Goal: Task Accomplishment & Management: Use online tool/utility

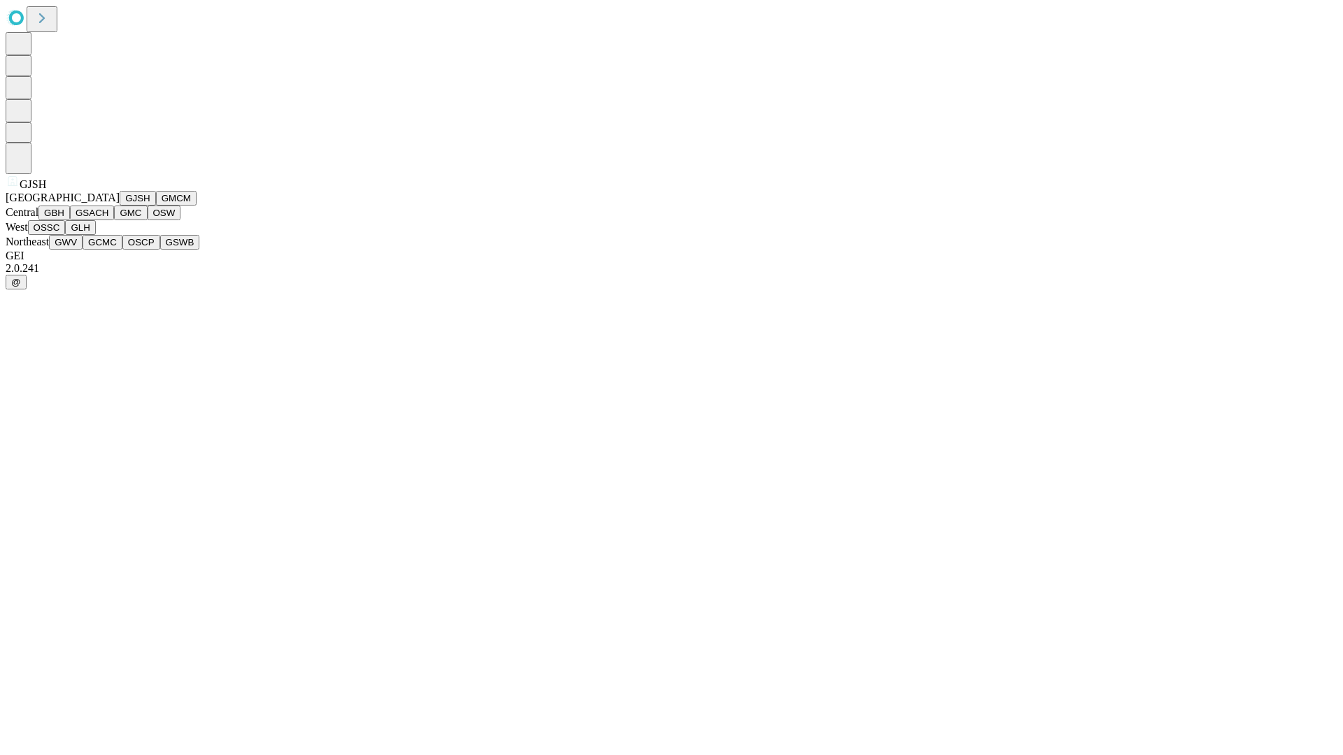
click at [120, 206] on button "GJSH" at bounding box center [138, 198] width 36 height 15
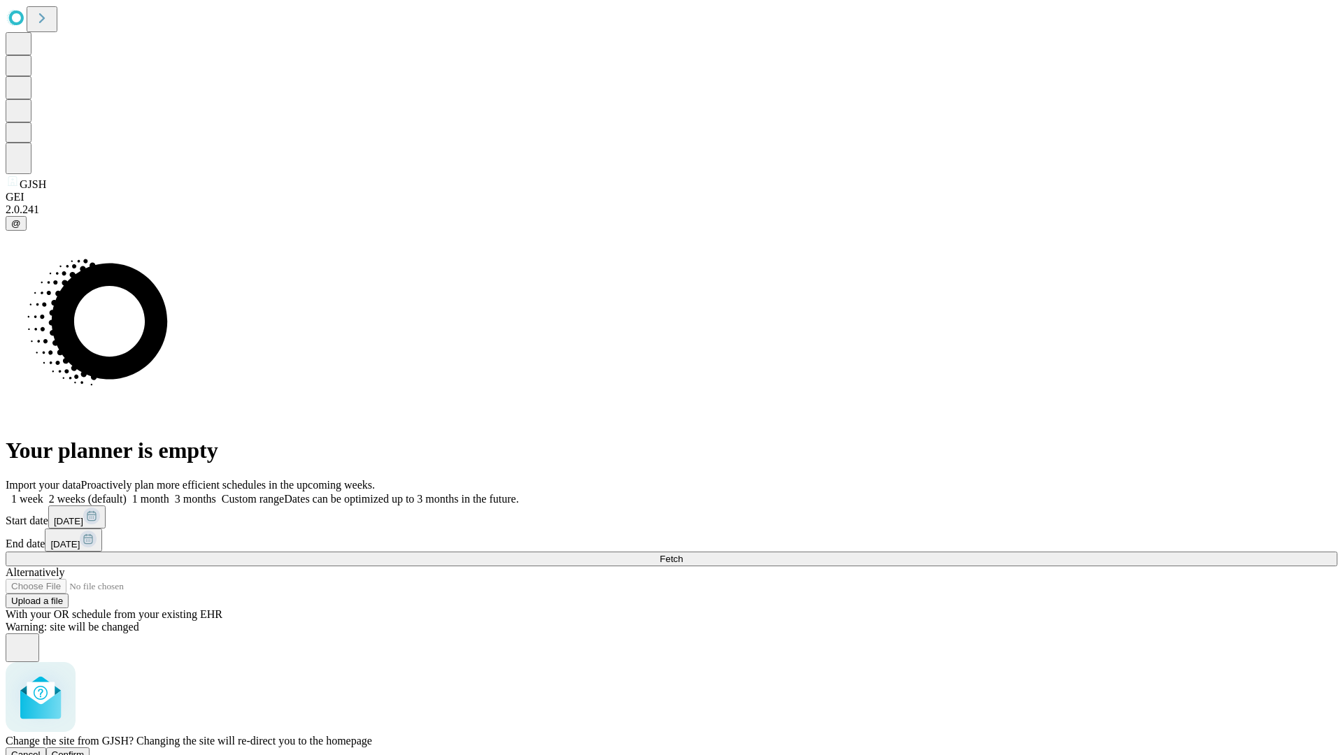
click at [85, 750] on span "Confirm" at bounding box center [68, 755] width 33 height 10
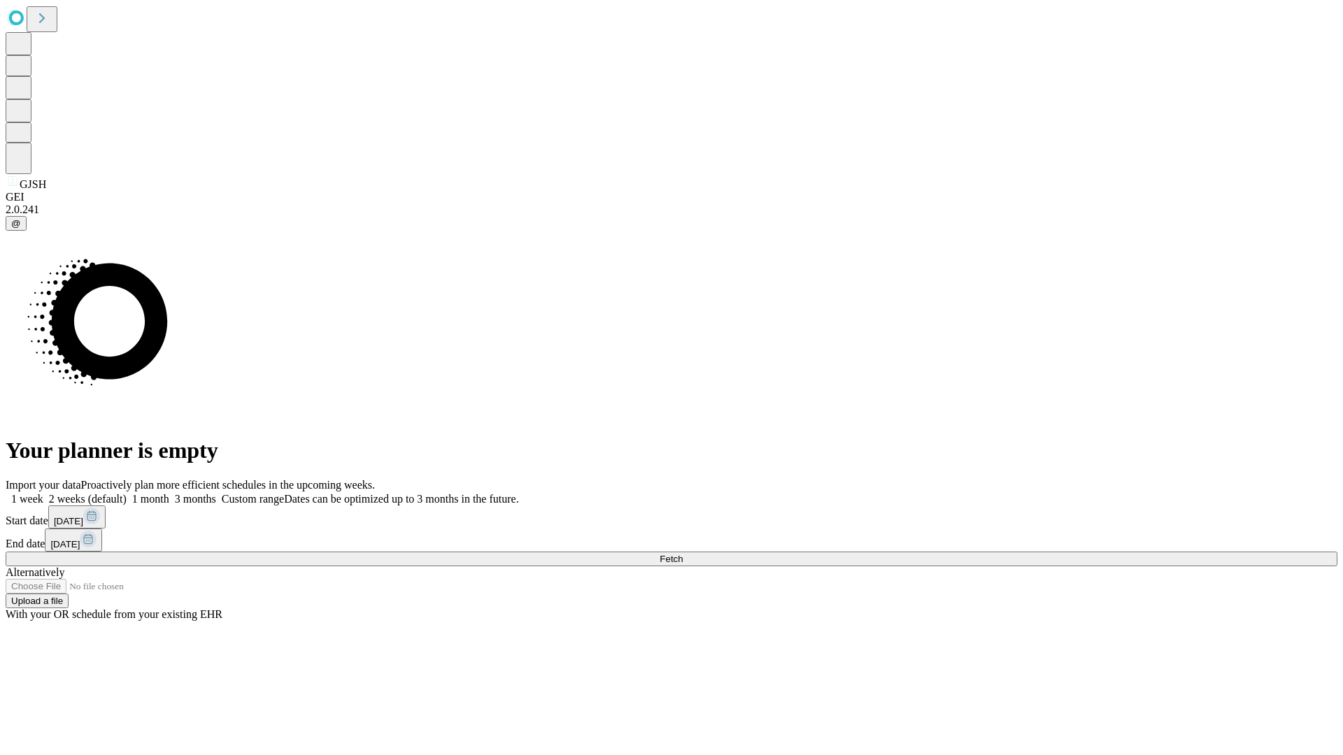
click at [169, 493] on label "1 month" at bounding box center [148, 499] width 43 height 12
click at [683, 554] on span "Fetch" at bounding box center [671, 559] width 23 height 10
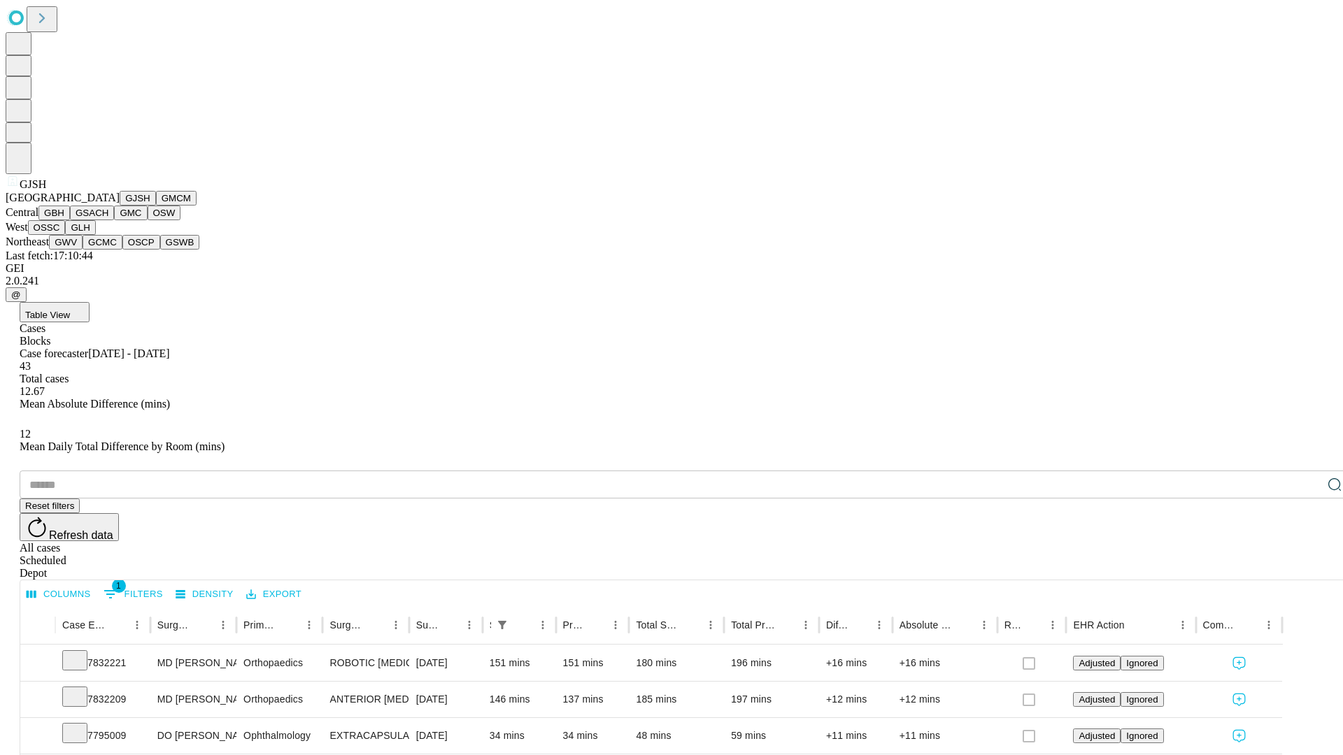
click at [156, 206] on button "GMCM" at bounding box center [176, 198] width 41 height 15
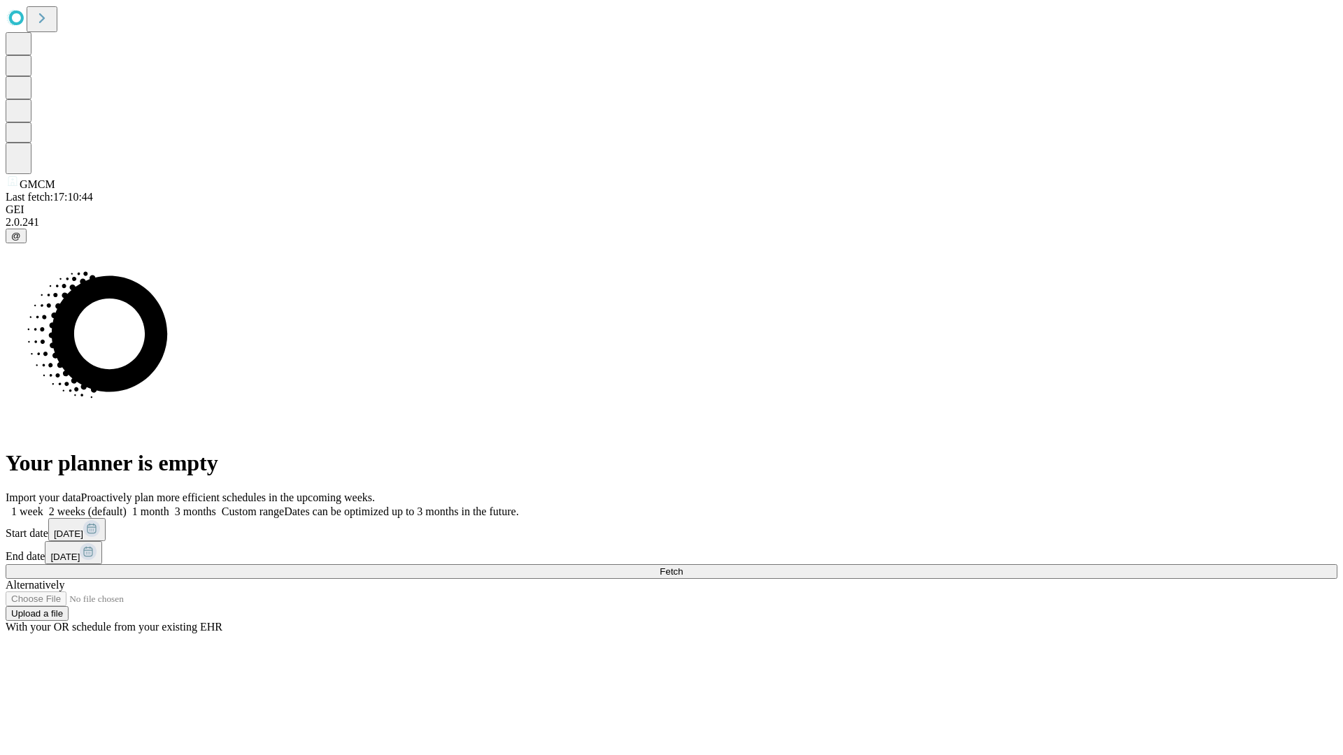
click at [169, 506] on label "1 month" at bounding box center [148, 512] width 43 height 12
click at [683, 567] on span "Fetch" at bounding box center [671, 572] width 23 height 10
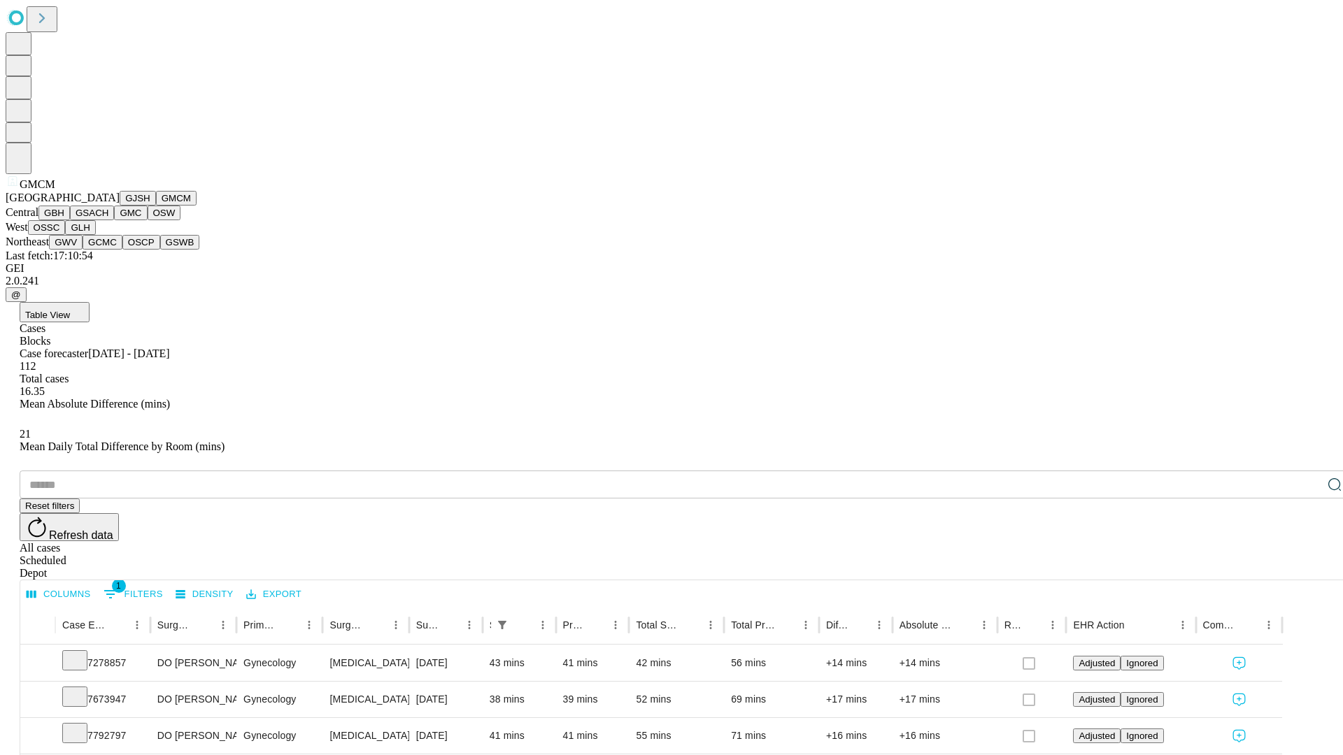
click at [70, 220] on button "GBH" at bounding box center [53, 213] width 31 height 15
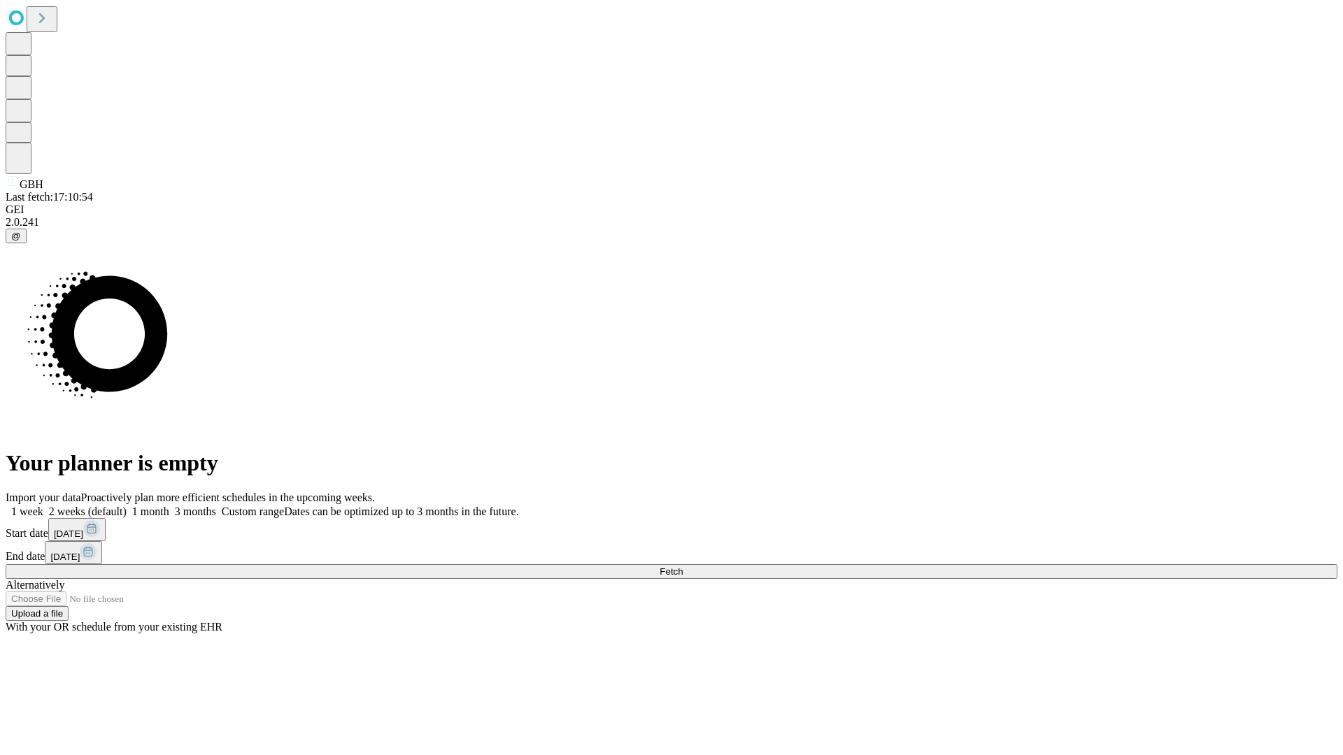
click at [169, 506] on label "1 month" at bounding box center [148, 512] width 43 height 12
click at [683, 567] on span "Fetch" at bounding box center [671, 572] width 23 height 10
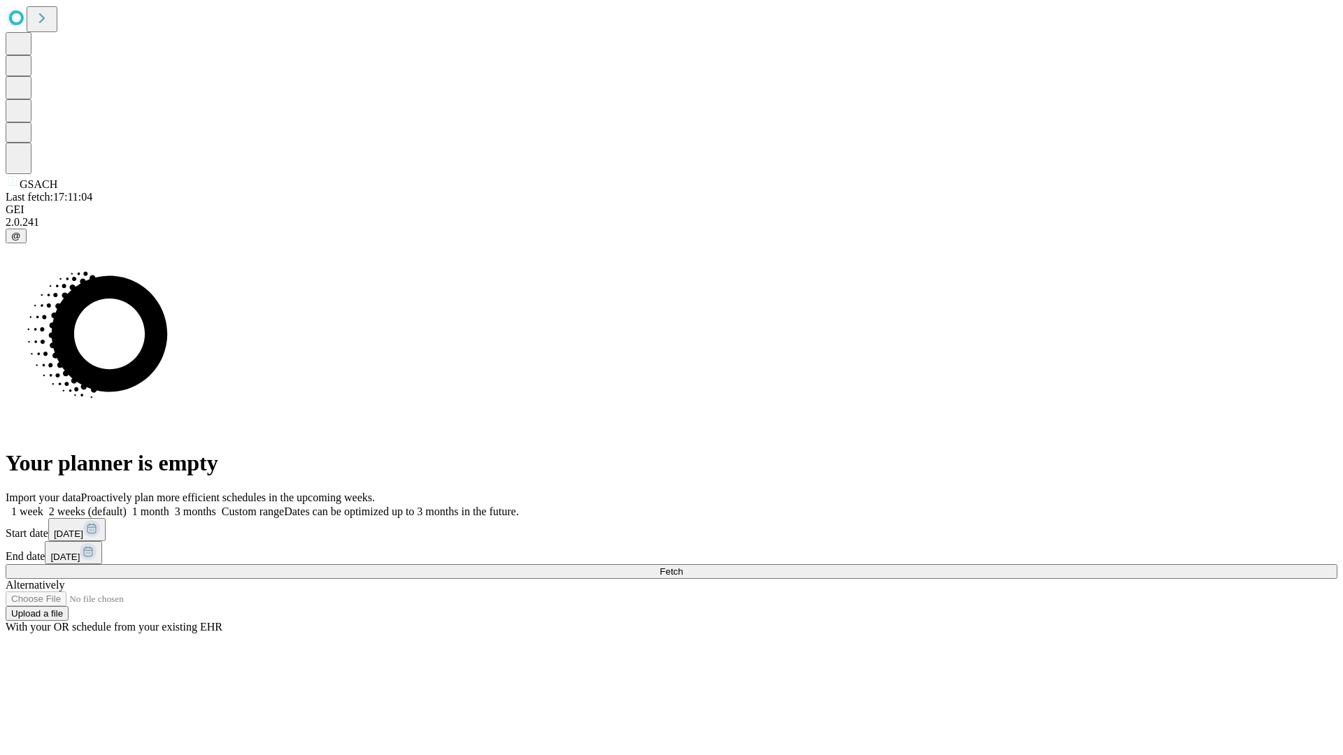
click at [683, 567] on span "Fetch" at bounding box center [671, 572] width 23 height 10
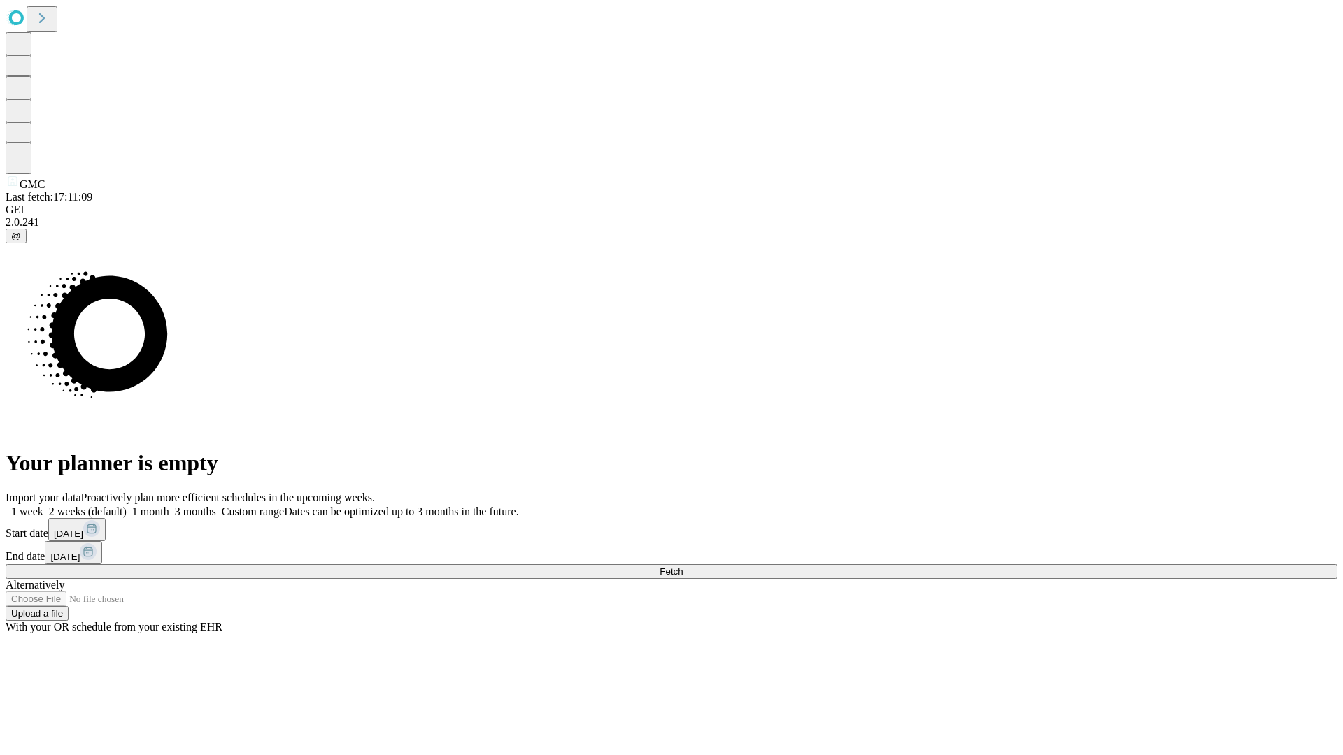
click at [169, 506] on label "1 month" at bounding box center [148, 512] width 43 height 12
click at [683, 567] on span "Fetch" at bounding box center [671, 572] width 23 height 10
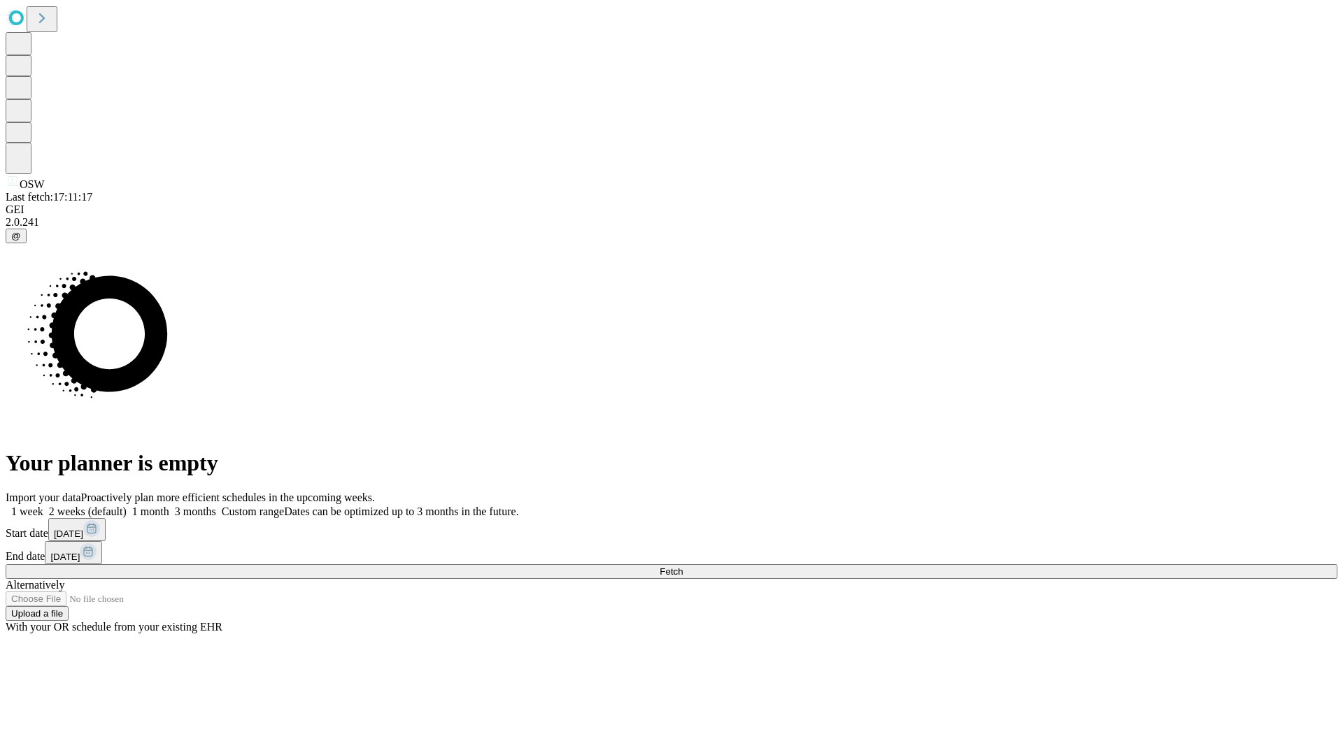
click at [683, 567] on span "Fetch" at bounding box center [671, 572] width 23 height 10
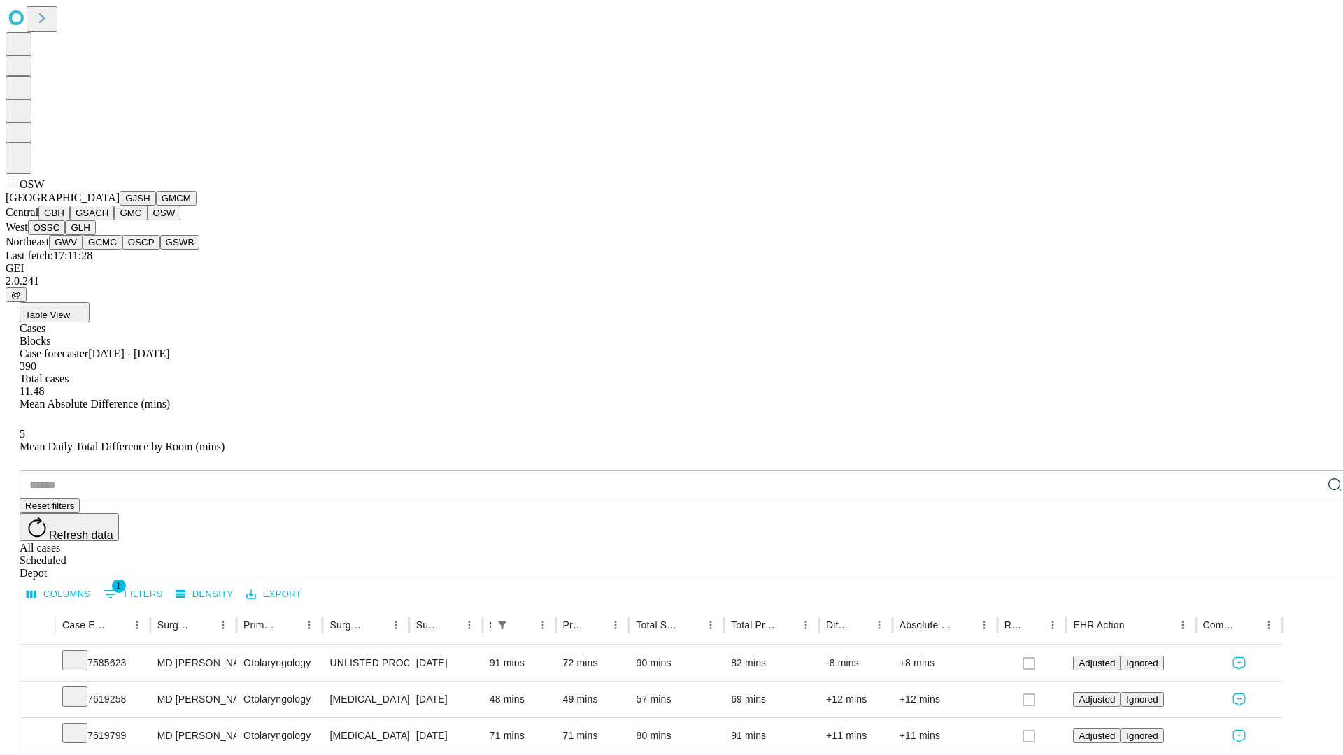
click at [66, 235] on button "OSSC" at bounding box center [47, 227] width 38 height 15
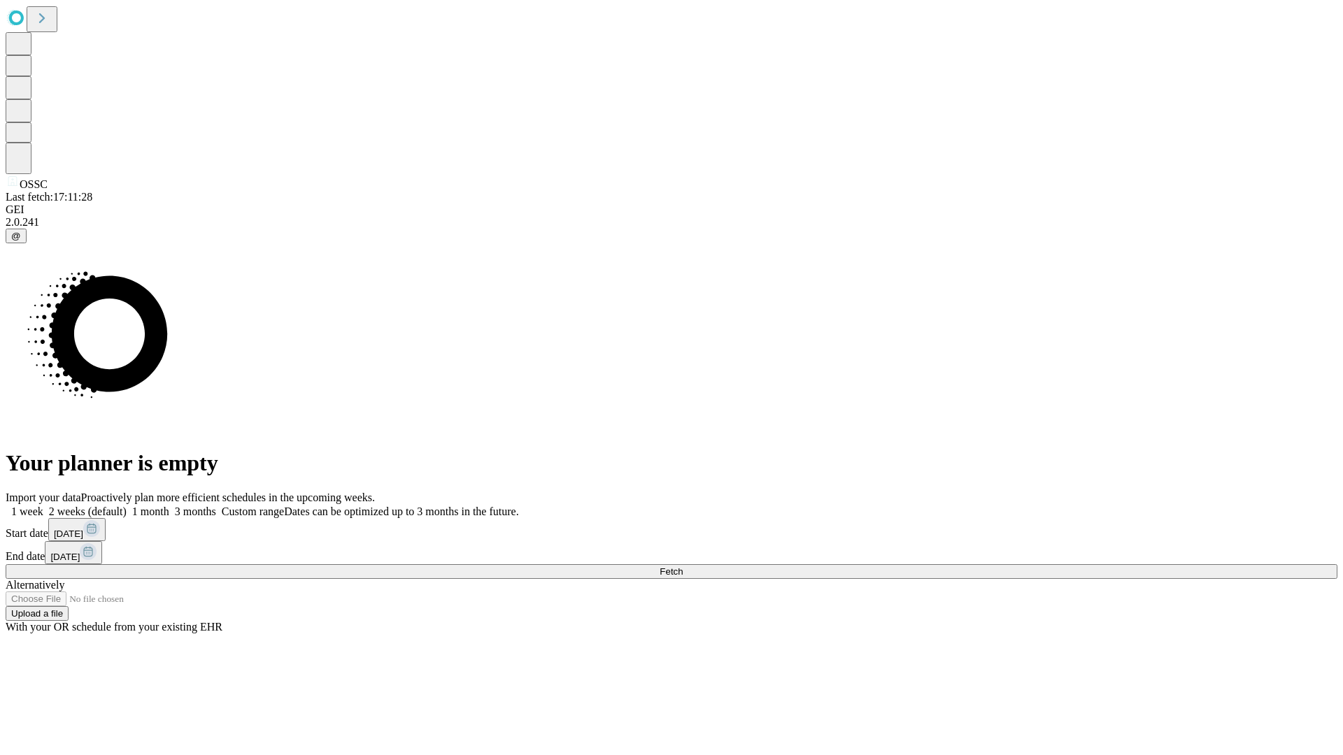
click at [169, 506] on label "1 month" at bounding box center [148, 512] width 43 height 12
click at [683, 567] on span "Fetch" at bounding box center [671, 572] width 23 height 10
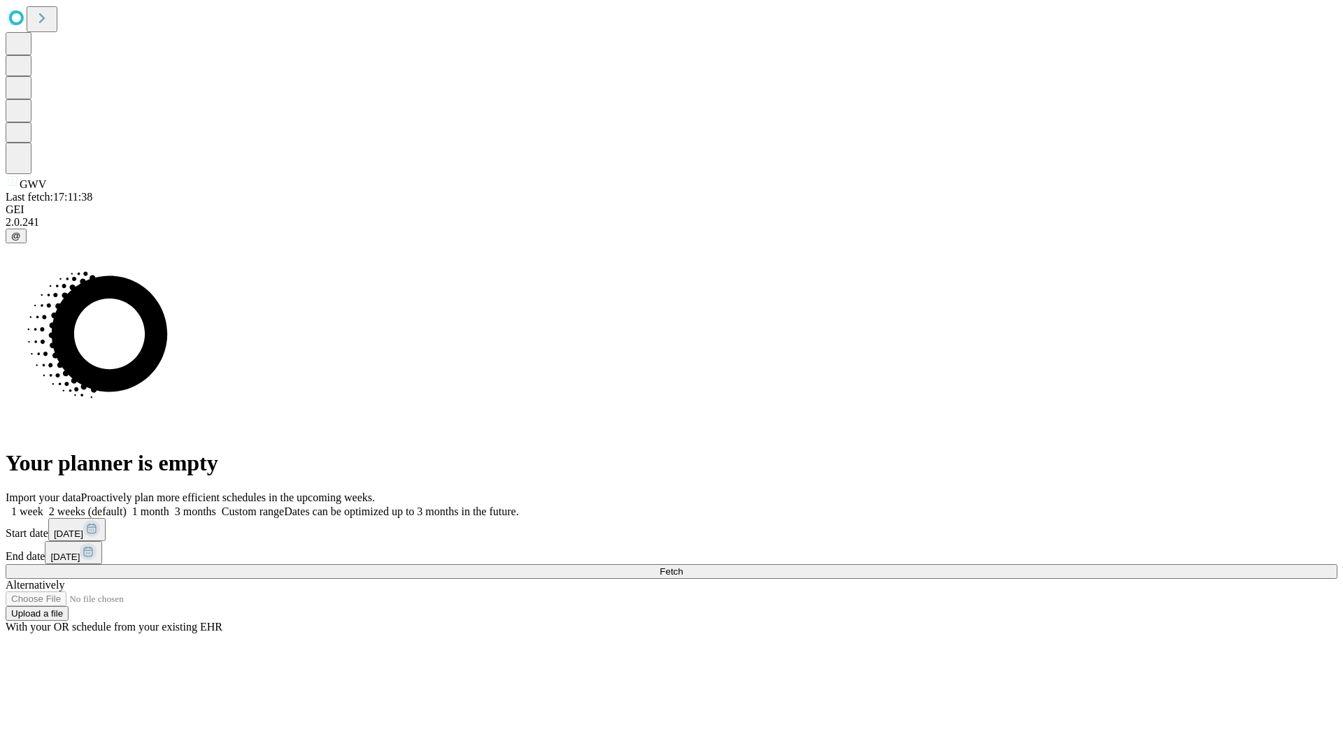
click at [683, 567] on span "Fetch" at bounding box center [671, 572] width 23 height 10
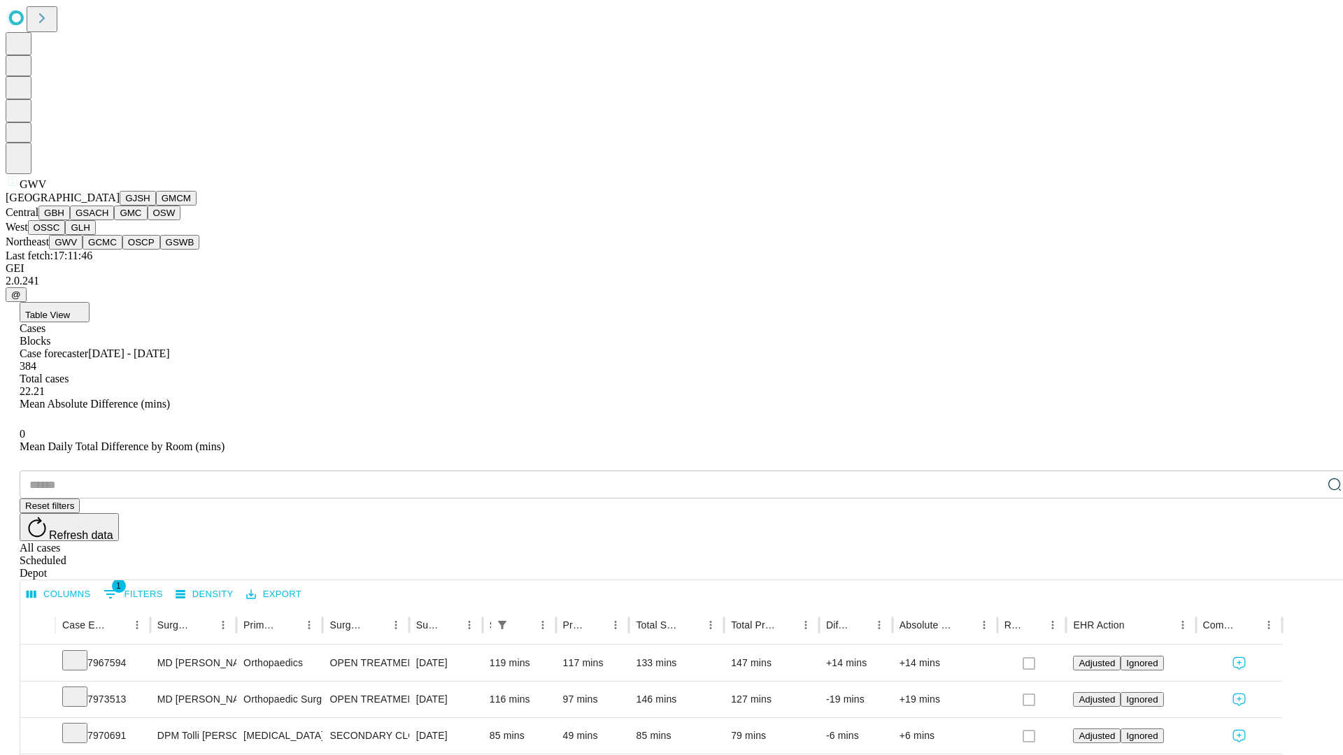
click at [108, 250] on button "GCMC" at bounding box center [103, 242] width 40 height 15
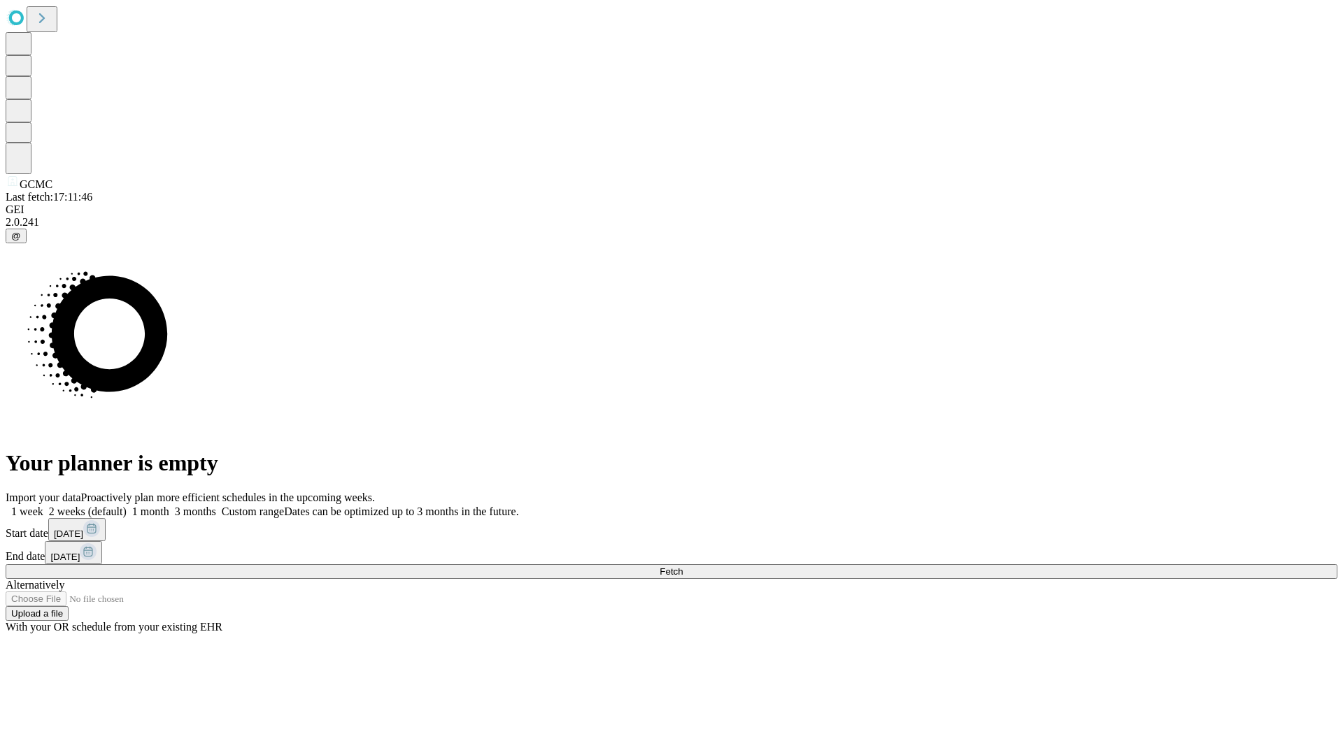
click at [169, 506] on label "1 month" at bounding box center [148, 512] width 43 height 12
click at [683, 567] on span "Fetch" at bounding box center [671, 572] width 23 height 10
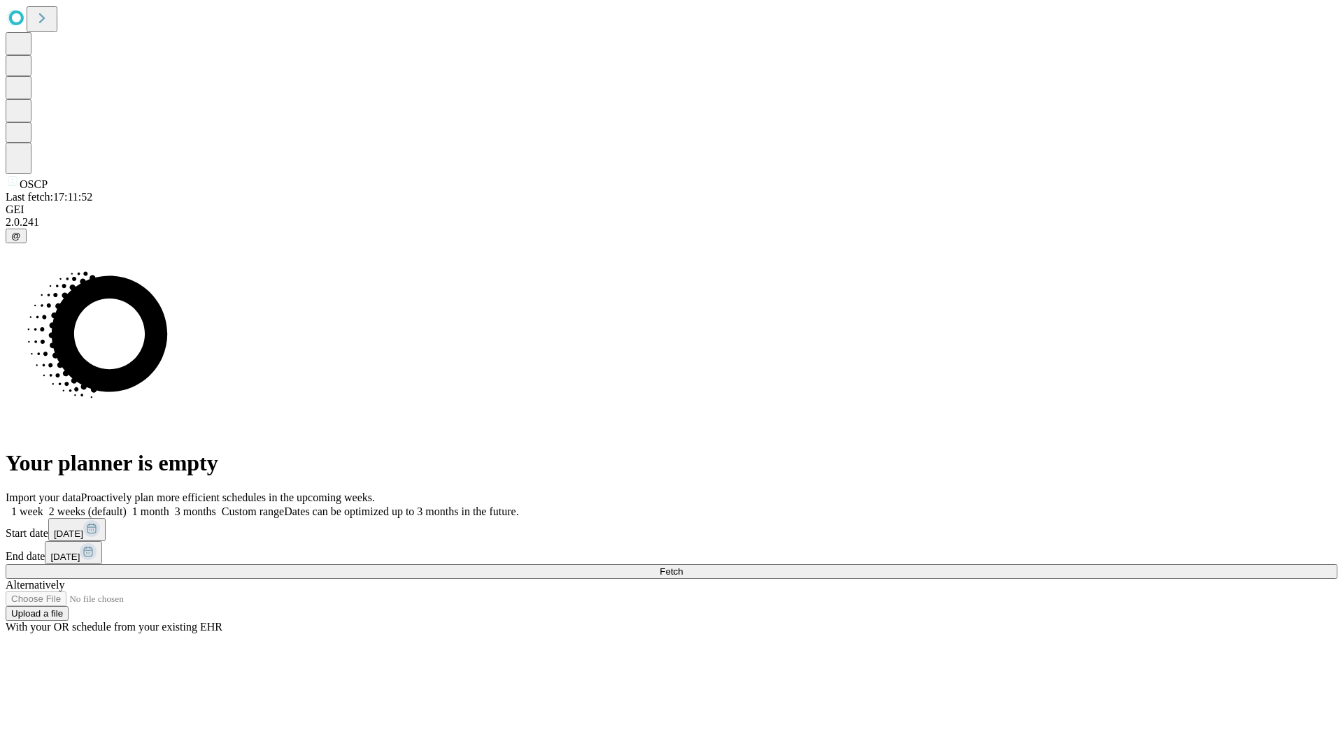
click at [169, 506] on label "1 month" at bounding box center [148, 512] width 43 height 12
click at [683, 567] on span "Fetch" at bounding box center [671, 572] width 23 height 10
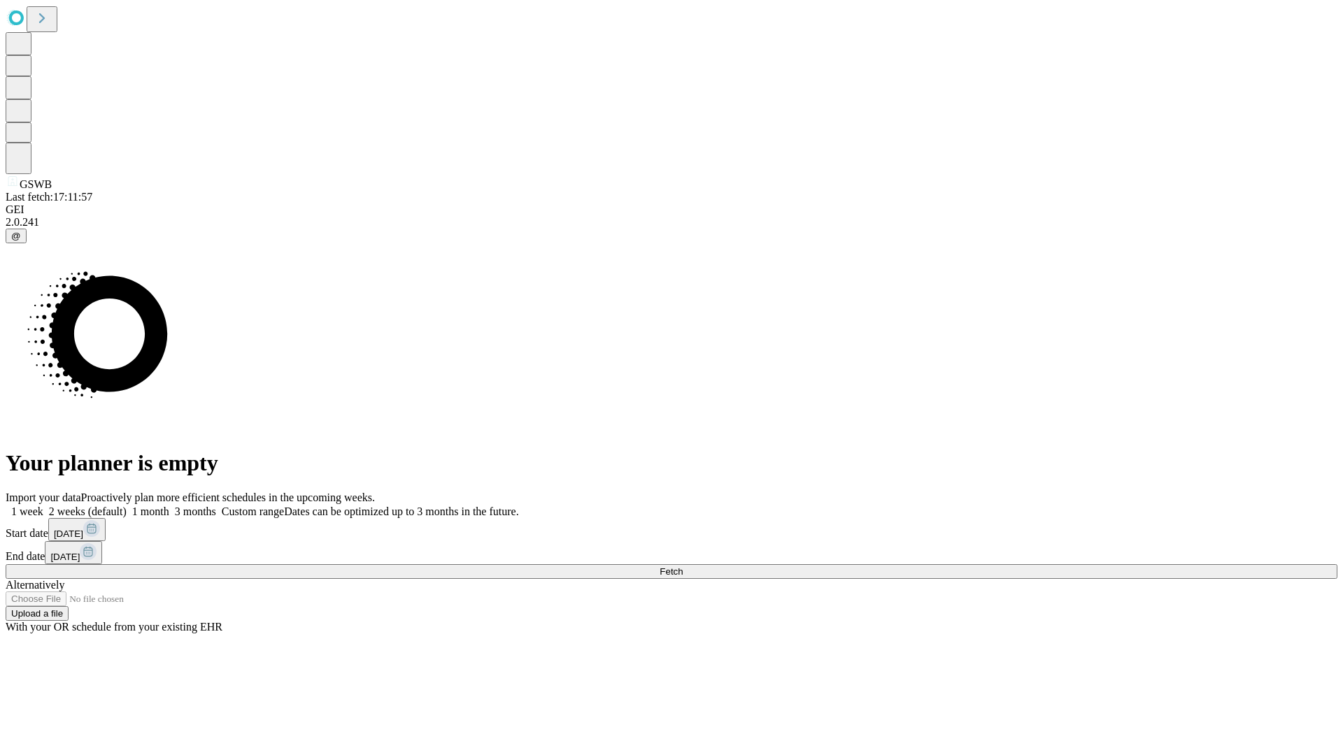
click at [169, 506] on label "1 month" at bounding box center [148, 512] width 43 height 12
click at [683, 567] on span "Fetch" at bounding box center [671, 572] width 23 height 10
